Goal: Task Accomplishment & Management: Use online tool/utility

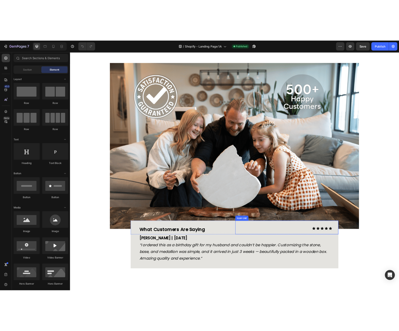
scroll to position [1837, 0]
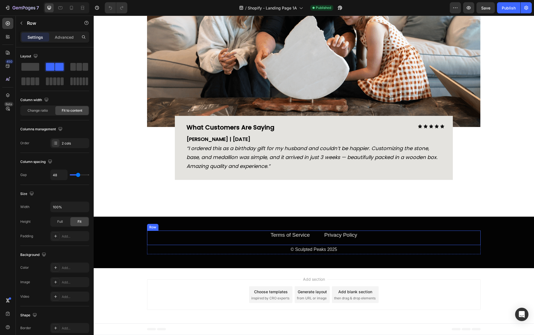
click at [362, 240] on div "Terms of Service Text block Privacy Policy Text block Row" at bounding box center [314, 237] width 334 height 15
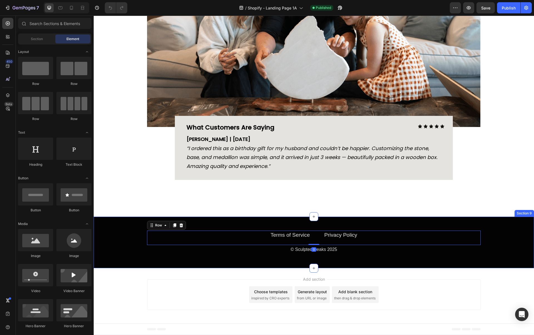
click at [376, 268] on div "Add section Choose templates inspired by CRO experts Generate layout from URL o…" at bounding box center [314, 295] width 441 height 55
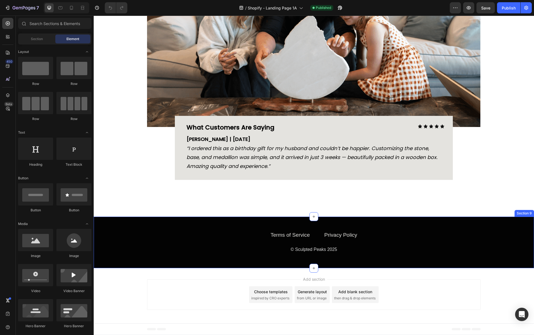
click at [123, 234] on div "Terms of Service Text block Privacy Policy Text block Row © Sculpted Peaks 2025…" at bounding box center [314, 242] width 432 height 24
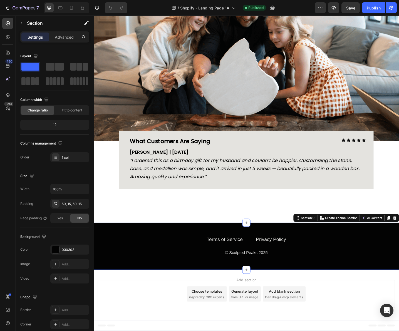
scroll to position [1811, 0]
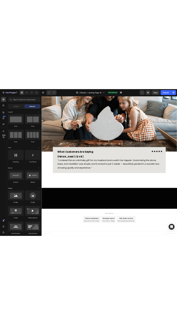
scroll to position [1991, 0]
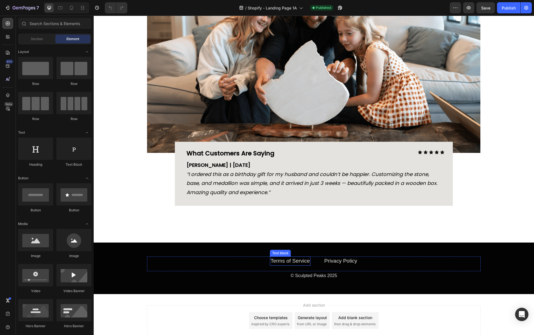
click at [291, 262] on link "Terms of Service" at bounding box center [290, 261] width 39 height 6
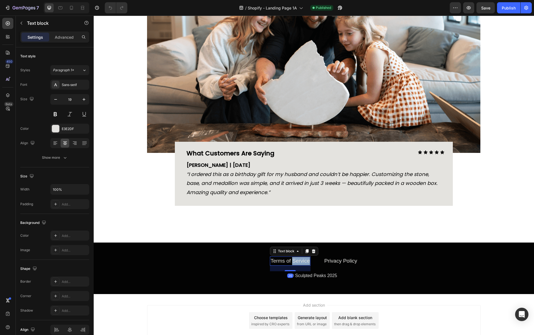
click at [291, 262] on link "Terms of Service" at bounding box center [290, 261] width 39 height 6
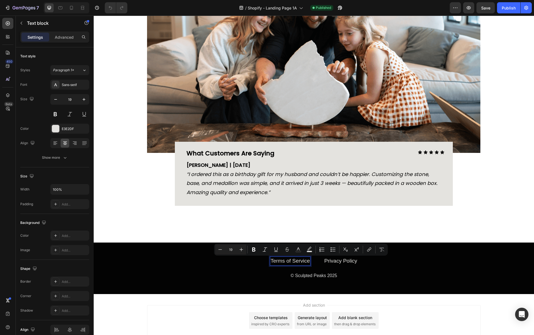
click at [283, 260] on link "Terms of Service" at bounding box center [290, 261] width 39 height 6
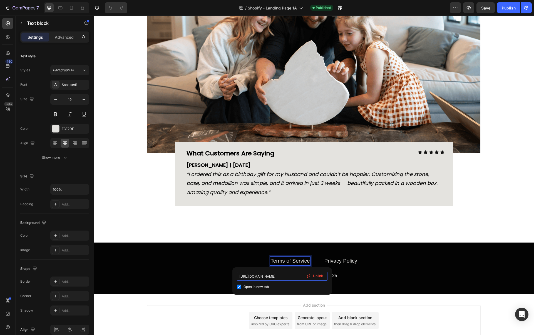
click at [282, 277] on input "https://sculptedpeaks.com/policies/terms-of-service" at bounding box center [282, 275] width 91 height 9
click at [334, 259] on link "Privacy Policy" at bounding box center [341, 261] width 33 height 6
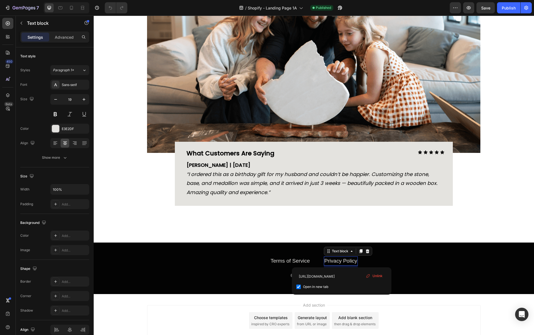
click at [340, 262] on link "Privacy Policy" at bounding box center [341, 261] width 33 height 6
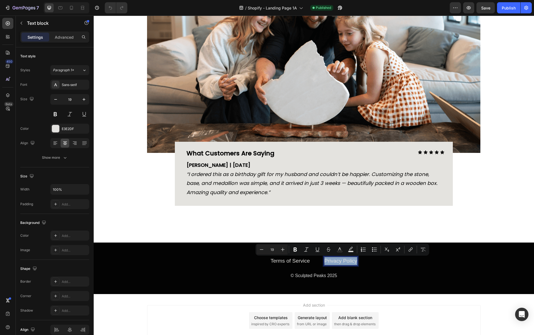
click at [340, 262] on link "Privacy Policy" at bounding box center [341, 261] width 33 height 6
click at [341, 261] on link "Privacy Policy" at bounding box center [341, 261] width 33 height 6
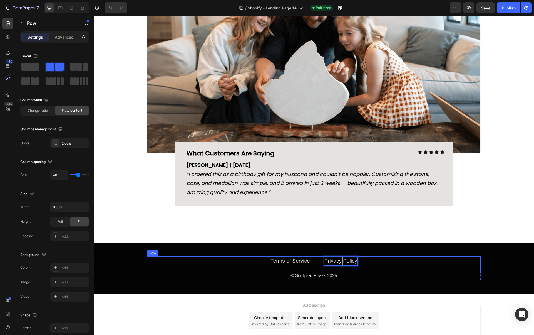
drag, startPoint x: 389, startPoint y: 269, endPoint x: 375, endPoint y: 268, distance: 13.7
click at [389, 269] on div "Terms of Service Text block Privacy Policy Text block 20 Row" at bounding box center [314, 263] width 334 height 15
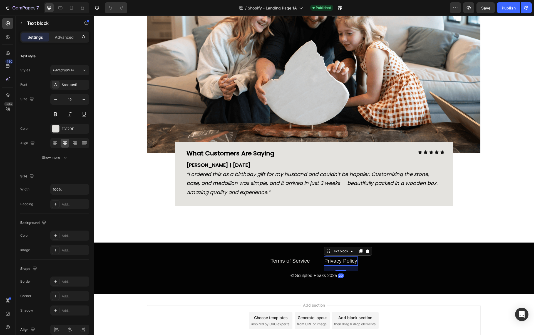
click at [348, 259] on link "Privacy Policy" at bounding box center [341, 261] width 33 height 6
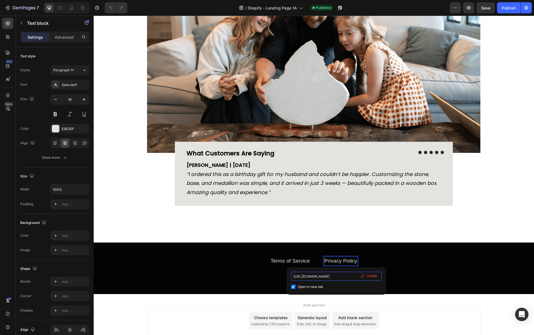
click at [327, 277] on input "https://sculptedpeaks.com/policies/privacy-policy" at bounding box center [336, 275] width 91 height 9
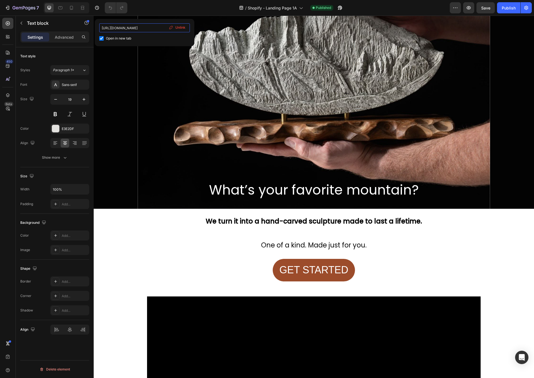
scroll to position [80, 0]
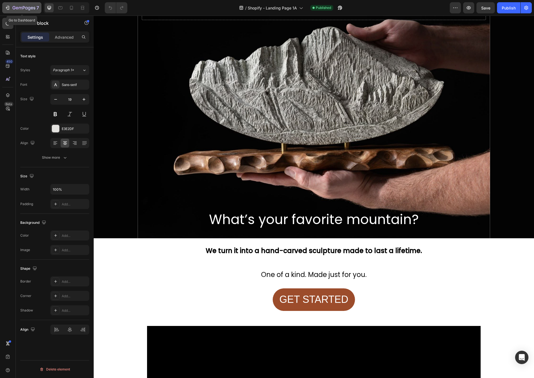
click at [31, 8] on icon "button" at bounding box center [32, 8] width 3 height 3
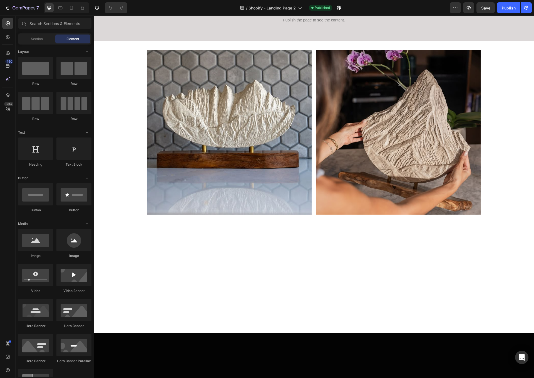
scroll to position [173, 0]
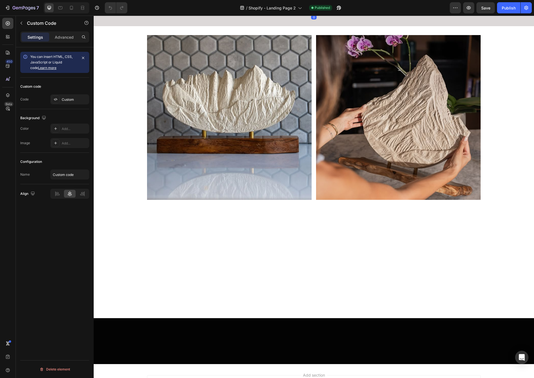
click at [316, 8] on p "Publish the page to see the content." at bounding box center [314, 6] width 325 height 6
click at [273, 8] on p "Publish the page to see the content." at bounding box center [314, 6] width 325 height 6
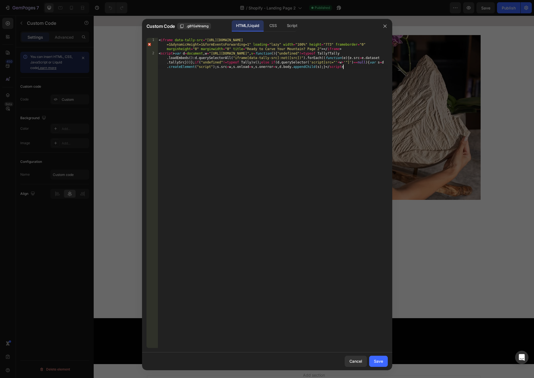
click at [249, 197] on div "< iframe data-tally-src = "https://tally.so/embed/nWVJ2e?alignLeft=1&hideTitle=…" at bounding box center [273, 208] width 230 height 341
click at [377, 365] on button "Save" at bounding box center [378, 360] width 19 height 11
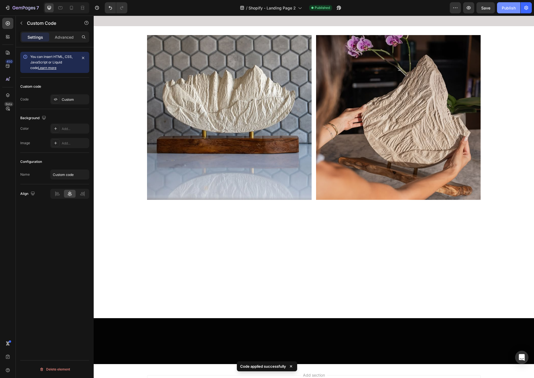
click at [510, 10] on div "Publish" at bounding box center [509, 8] width 14 height 6
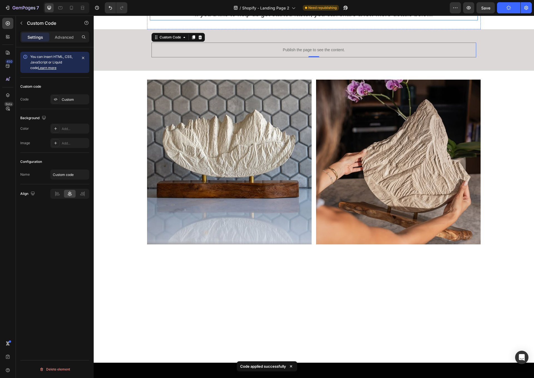
scroll to position [0, 0]
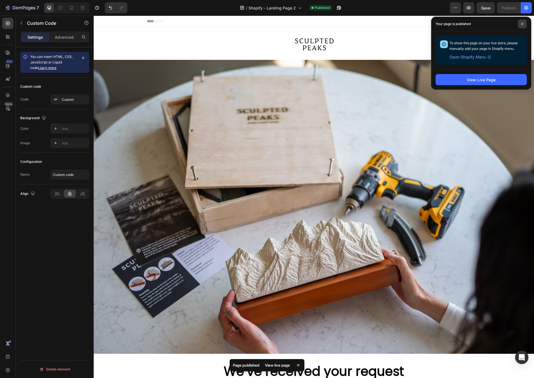
click at [518, 21] on span at bounding box center [522, 23] width 9 height 9
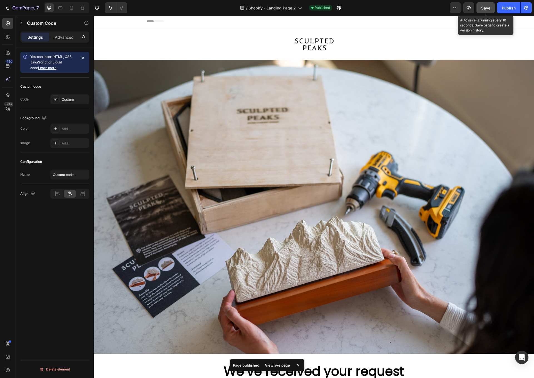
click at [489, 9] on span "Save" at bounding box center [485, 8] width 9 height 5
click at [469, 6] on icon "button" at bounding box center [469, 7] width 4 height 3
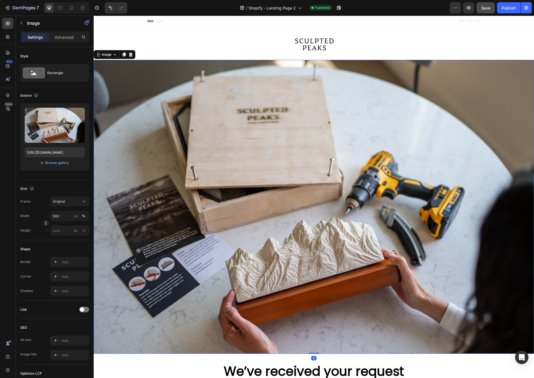
click at [235, 135] on img at bounding box center [314, 207] width 441 height 294
